Goal: Entertainment & Leisure: Browse casually

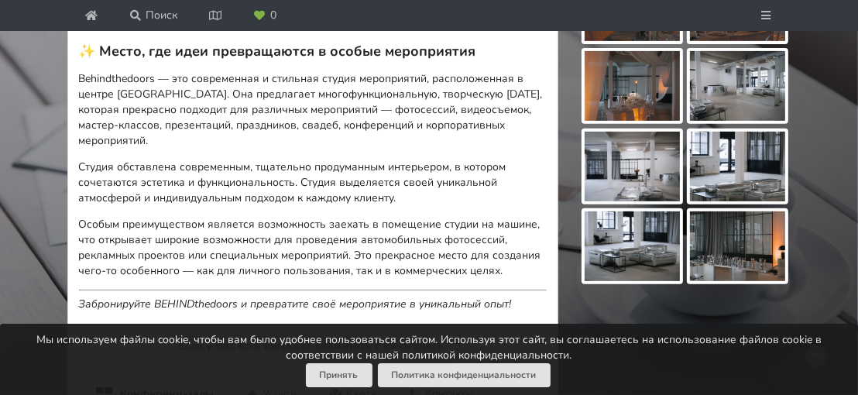
scroll to position [483, 0]
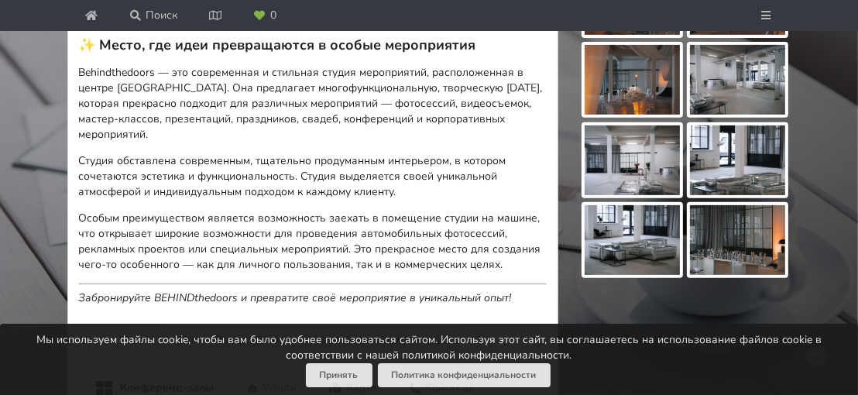
click at [646, 78] on img at bounding box center [632, 80] width 95 height 70
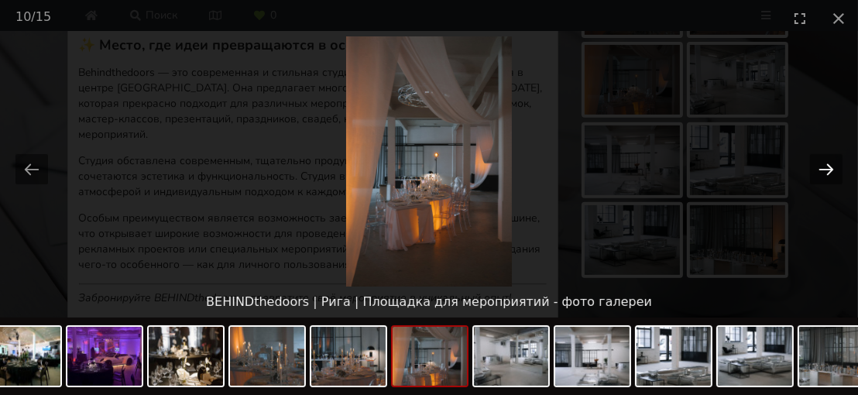
click at [825, 169] on button "Next slide" at bounding box center [826, 169] width 33 height 30
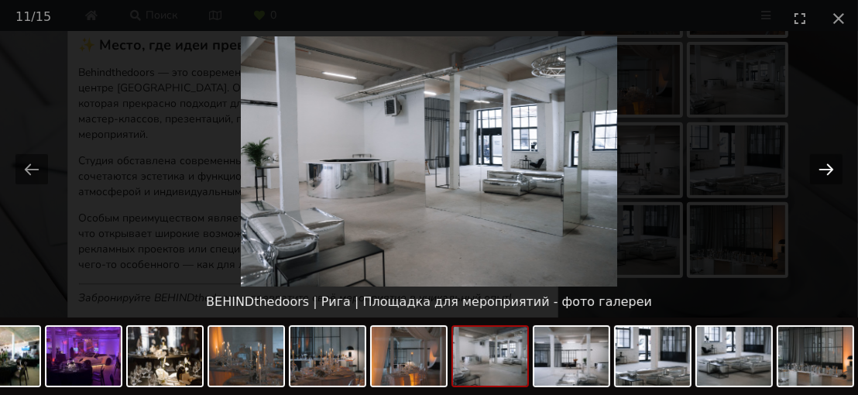
click at [825, 169] on button "Next slide" at bounding box center [826, 169] width 33 height 30
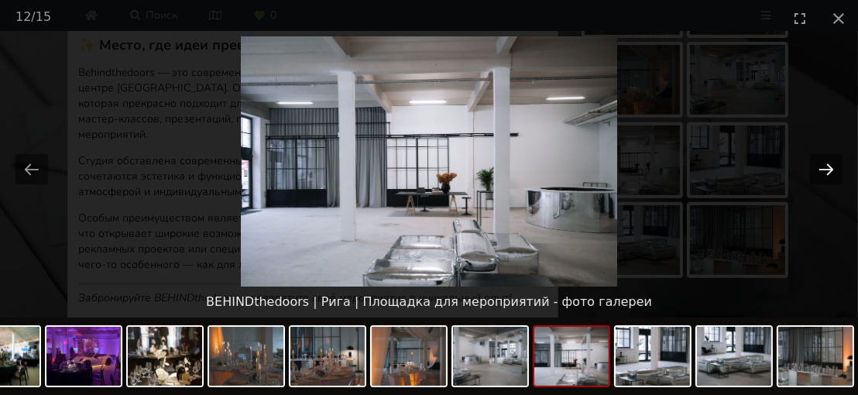
click at [825, 169] on button "Next slide" at bounding box center [826, 169] width 33 height 30
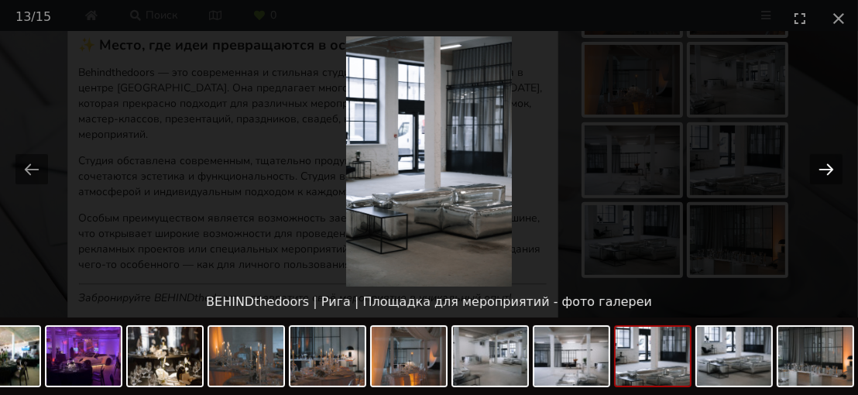
click at [825, 169] on button "Next slide" at bounding box center [826, 169] width 33 height 30
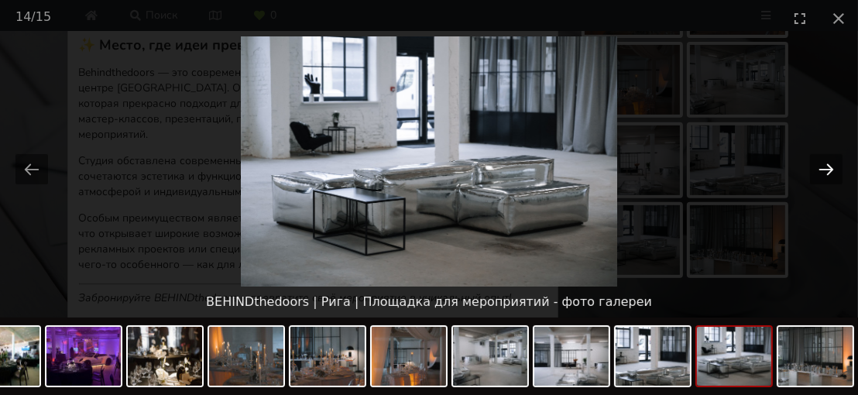
click at [825, 169] on button "Next slide" at bounding box center [826, 169] width 33 height 30
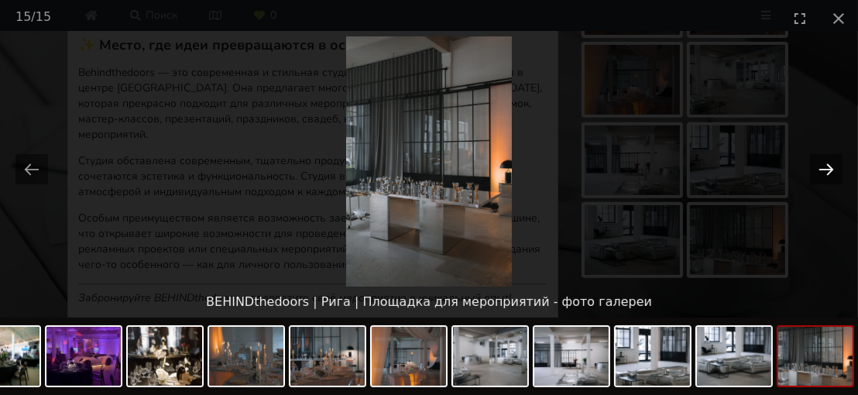
click at [825, 169] on button "Next slide" at bounding box center [826, 169] width 33 height 30
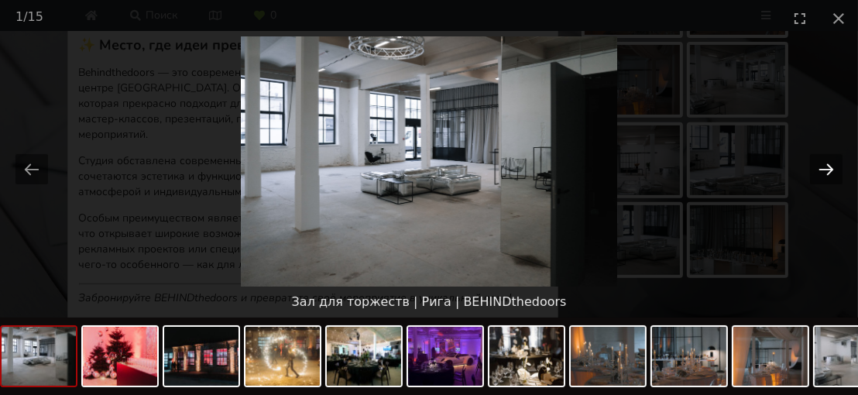
click at [825, 169] on button "Next slide" at bounding box center [826, 169] width 33 height 30
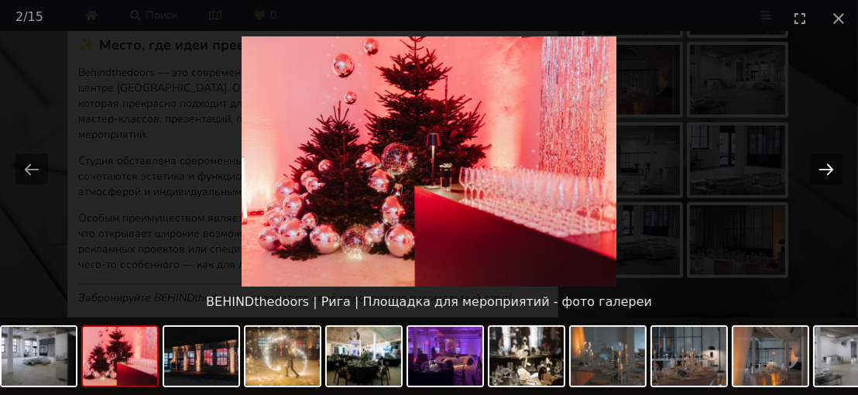
click at [825, 169] on button "Next slide" at bounding box center [826, 169] width 33 height 30
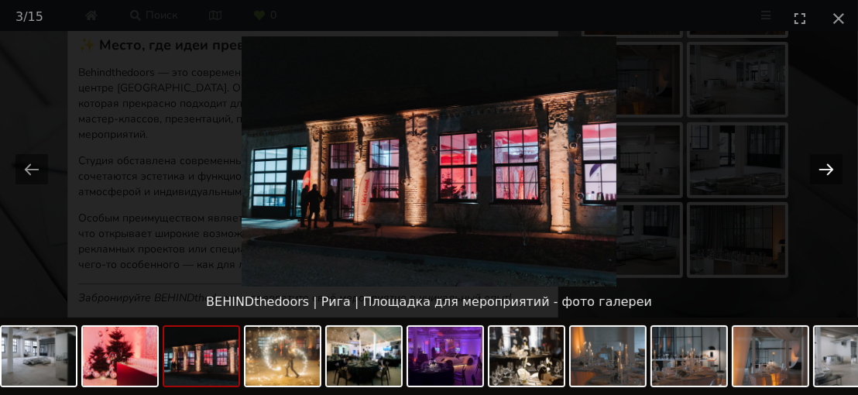
click at [825, 169] on button "Next slide" at bounding box center [826, 169] width 33 height 30
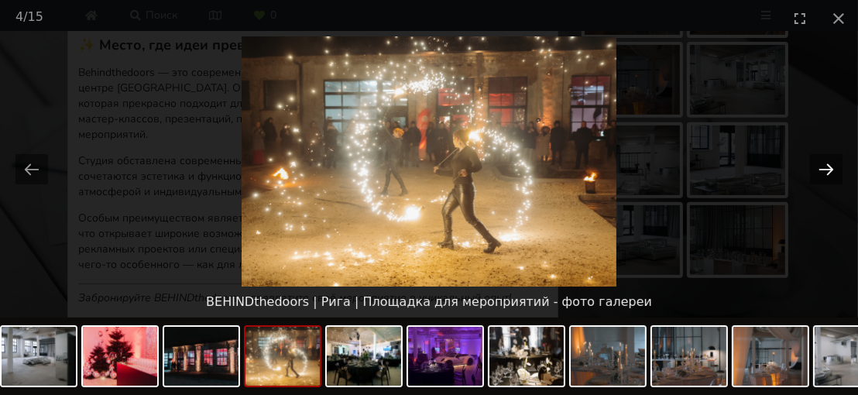
click at [825, 169] on button "Next slide" at bounding box center [826, 169] width 33 height 30
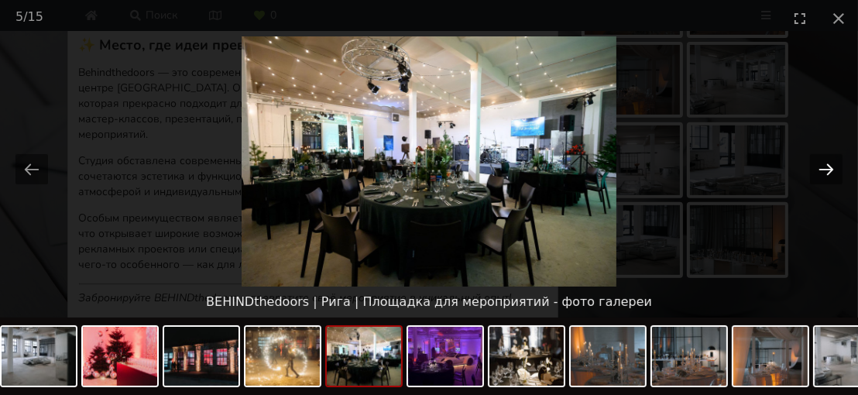
click at [825, 169] on button "Next slide" at bounding box center [826, 169] width 33 height 30
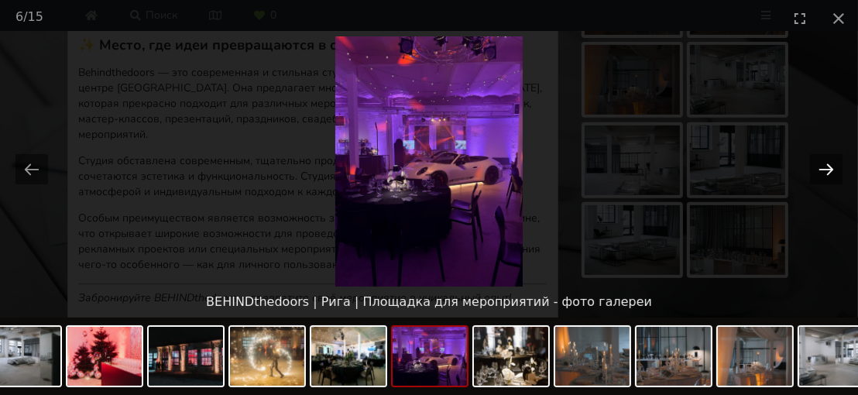
click at [825, 169] on button "Next slide" at bounding box center [826, 169] width 33 height 30
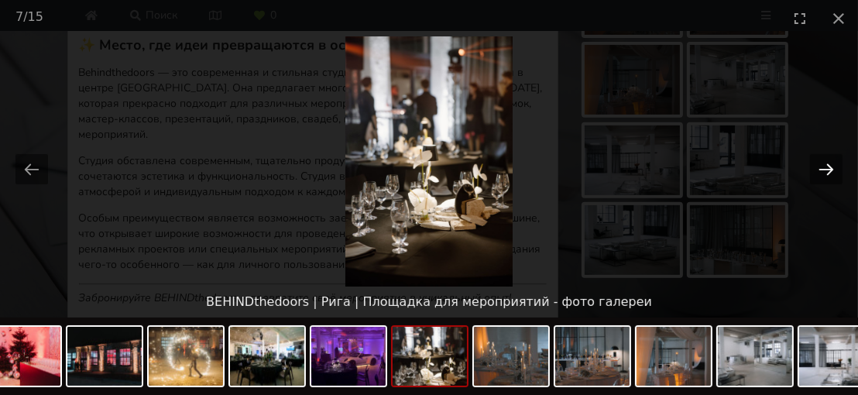
click at [825, 169] on button "Next slide" at bounding box center [826, 169] width 33 height 30
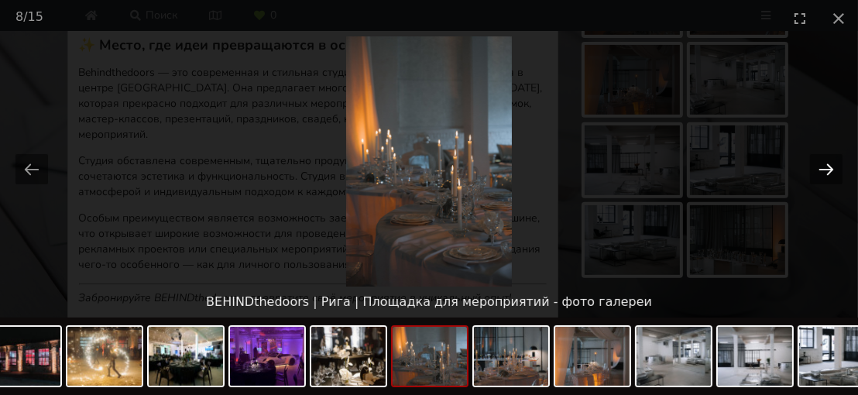
click at [825, 169] on button "Next slide" at bounding box center [826, 169] width 33 height 30
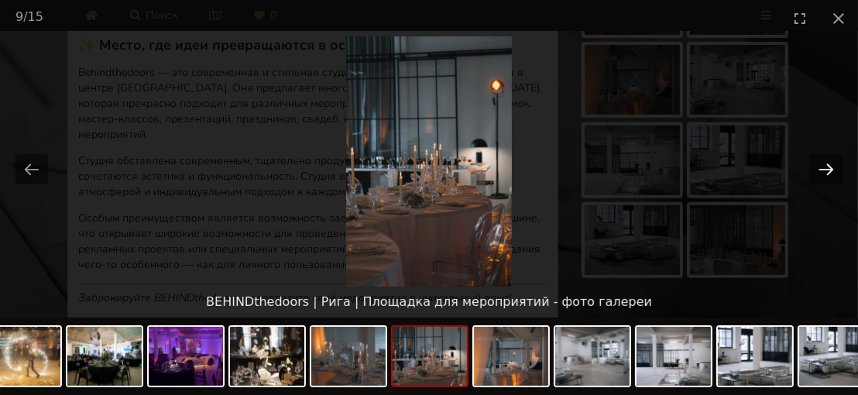
click at [825, 169] on button "Next slide" at bounding box center [826, 169] width 33 height 30
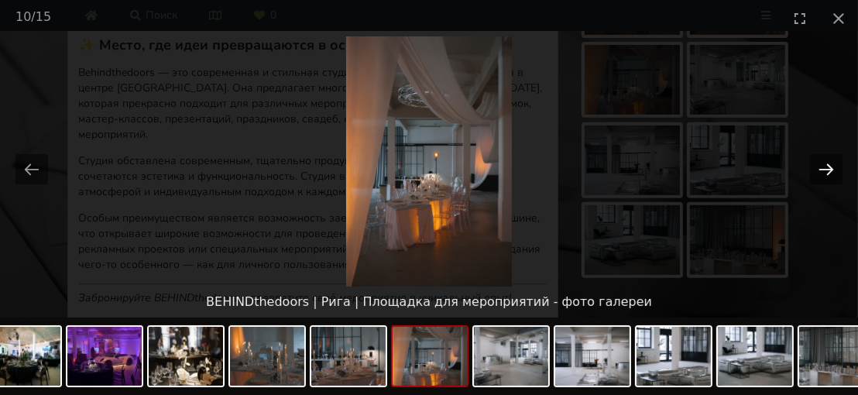
click at [825, 169] on button "Next slide" at bounding box center [826, 169] width 33 height 30
